Goal: Task Accomplishment & Management: Use online tool/utility

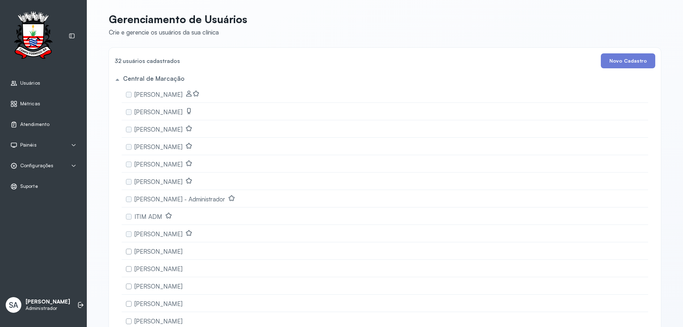
click at [26, 121] on div "Atendimento" at bounding box center [29, 124] width 39 height 7
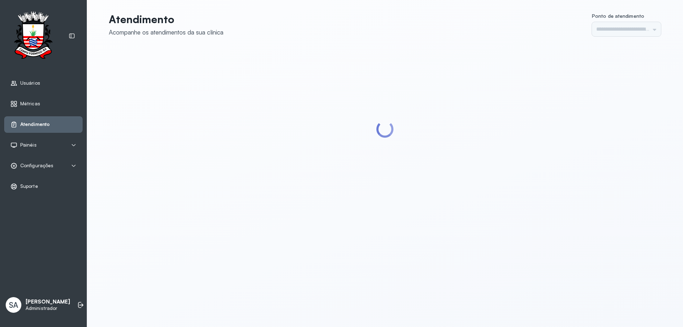
type input "******"
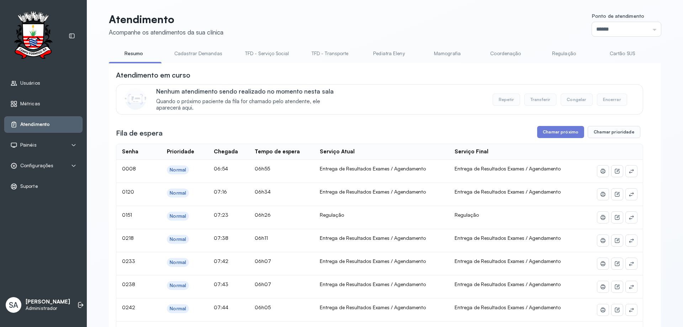
click at [499, 52] on link "Coordenação" at bounding box center [505, 54] width 50 height 12
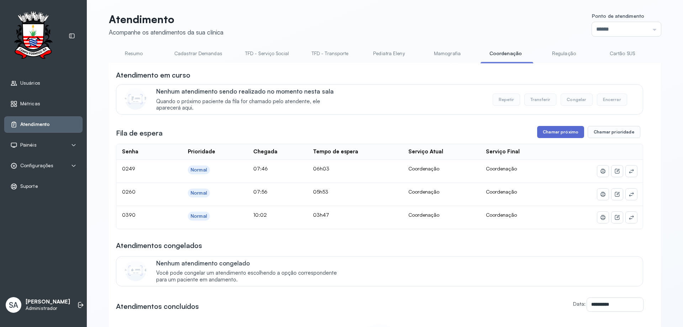
click at [554, 134] on button "Chamar próximo" at bounding box center [560, 132] width 47 height 12
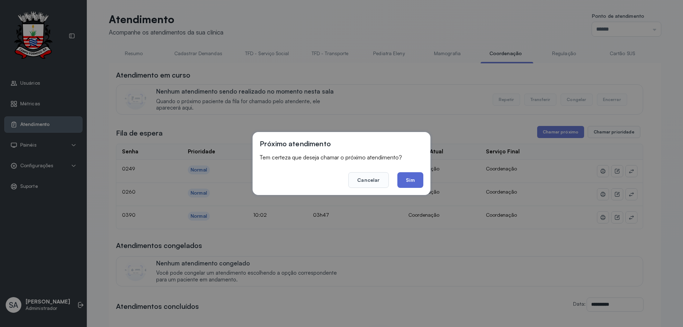
click at [413, 177] on button "Sim" at bounding box center [410, 180] width 26 height 16
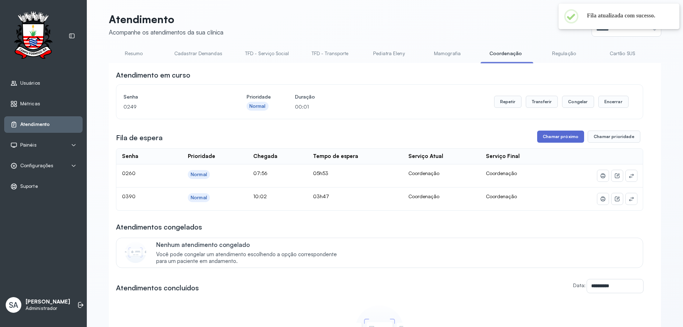
click at [544, 139] on button "Chamar próximo" at bounding box center [560, 137] width 47 height 12
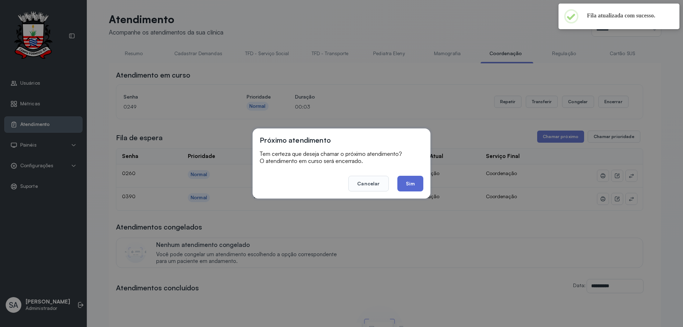
click at [412, 184] on button "Sim" at bounding box center [410, 184] width 26 height 16
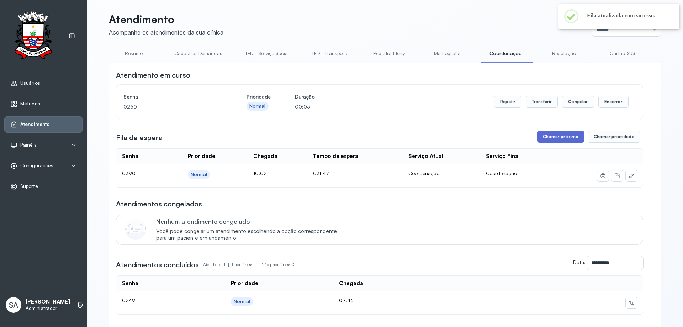
click at [559, 141] on button "Chamar próximo" at bounding box center [560, 137] width 47 height 12
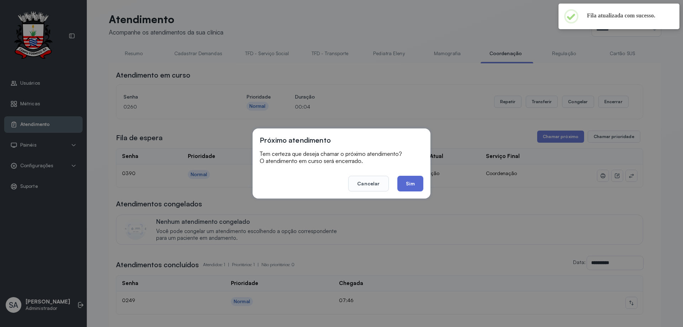
click at [413, 186] on button "Sim" at bounding box center [410, 184] width 26 height 16
